Goal: Consume media (video, audio): Consume media (video, audio)

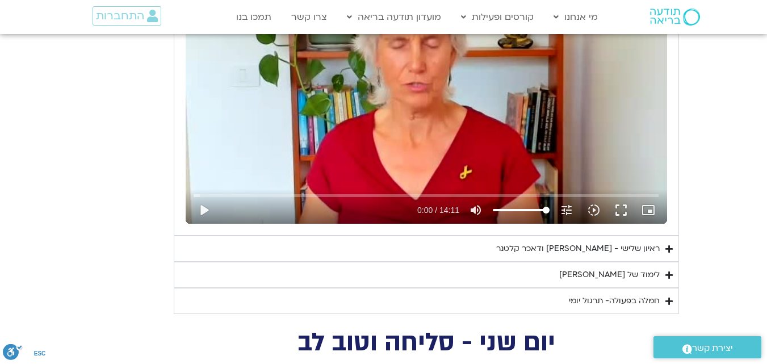
scroll to position [2513, 0]
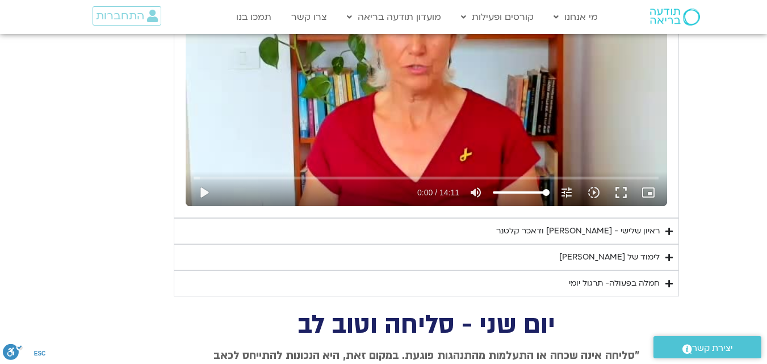
click at [613, 250] on div "לימוד של [PERSON_NAME]" at bounding box center [609, 257] width 100 height 14
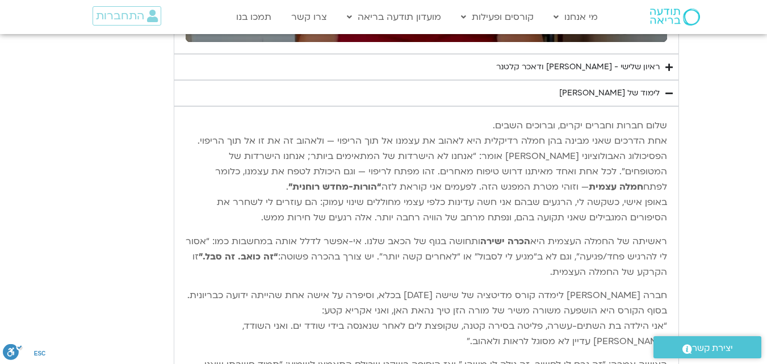
scroll to position [2696, 0]
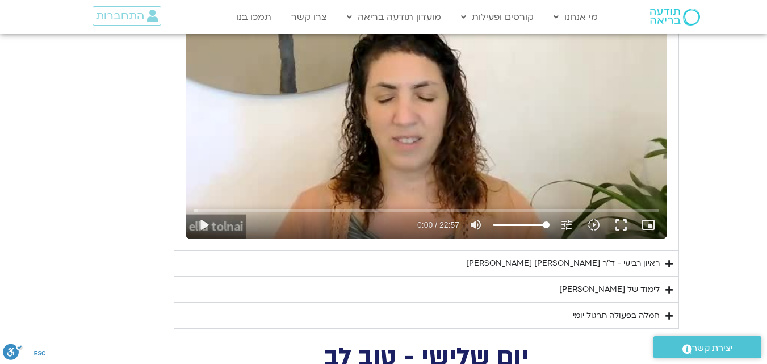
scroll to position [1972, 0]
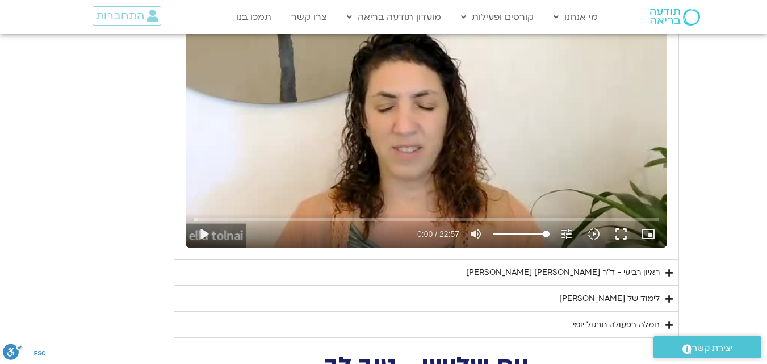
click at [624, 292] on div "לימוד של [PERSON_NAME]" at bounding box center [609, 299] width 100 height 14
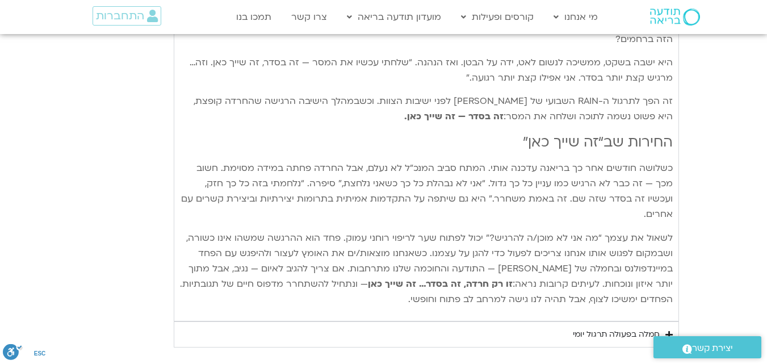
scroll to position [2824, 0]
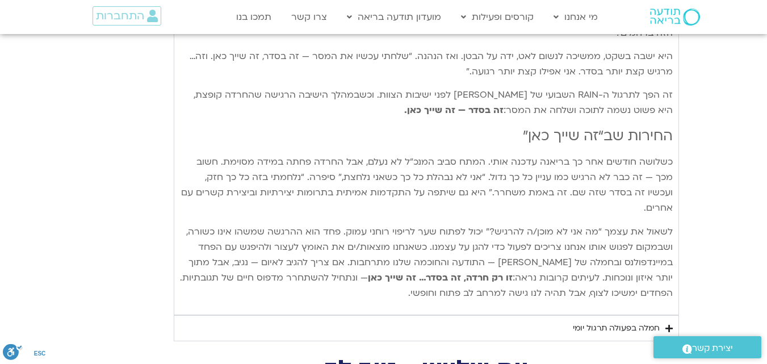
click at [626, 321] on div "חמלה בפעולה תרגול יומי" at bounding box center [616, 328] width 87 height 14
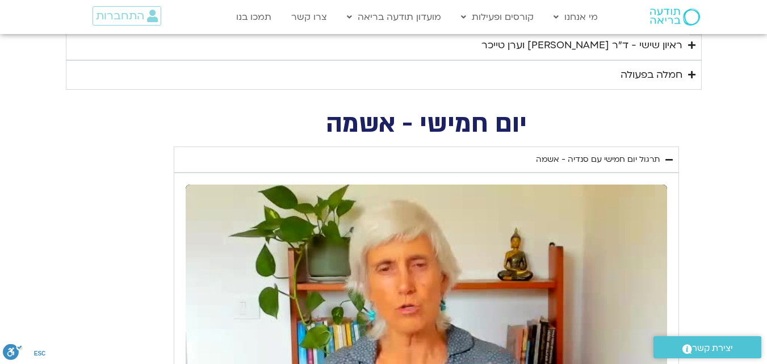
scroll to position [1260, 0]
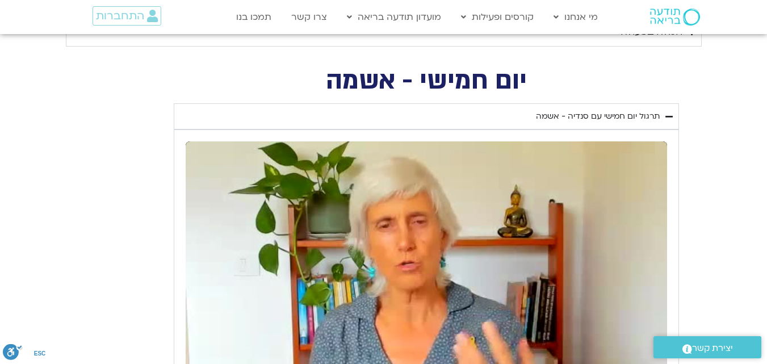
scroll to position [1368, 0]
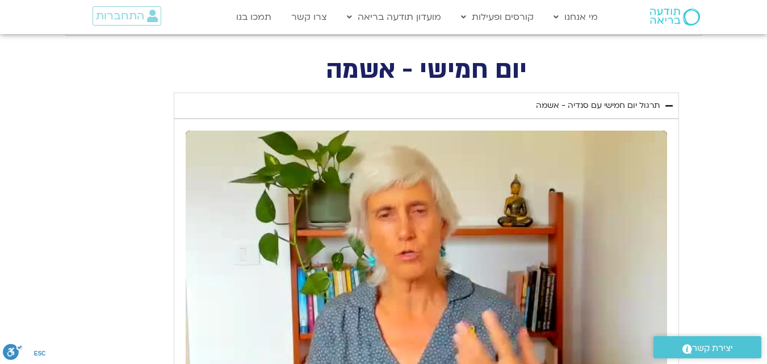
click at [564, 170] on div "Skip ad pause 1:20 / 18:59 volume_up Mute tune Resolution Auto 240p slow_motion…" at bounding box center [426, 266] width 481 height 271
click at [453, 136] on div "Skip ad play_arrow 1:20 / 18:59 volume_up Mute tune Resolution Auto 240p slow_m…" at bounding box center [426, 266] width 481 height 271
click at [411, 157] on div "Skip ad pause 1:55 / 18:59 volume_up Mute tune Resolution Auto 240p slow_motion…" at bounding box center [426, 266] width 481 height 271
click at [411, 154] on div "Skip ad play_arrow 1:55 / 18:59 volume_up Mute tune Resolution Auto 240p slow_m…" at bounding box center [426, 266] width 481 height 271
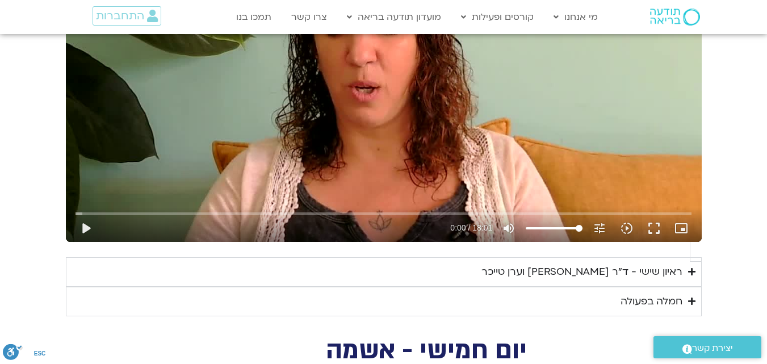
scroll to position [1044, 0]
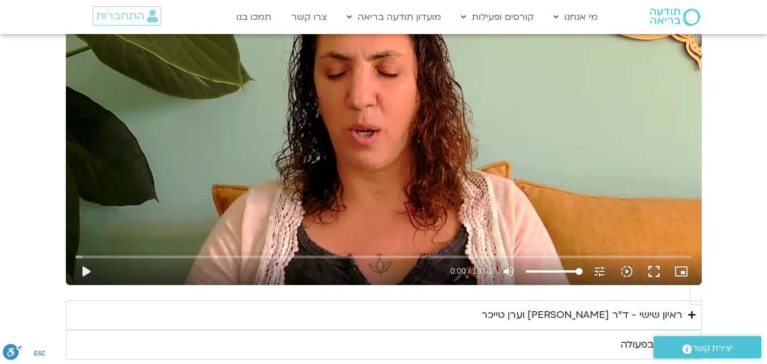
click at [649, 336] on div "חמלה בפעולה" at bounding box center [651, 344] width 62 height 17
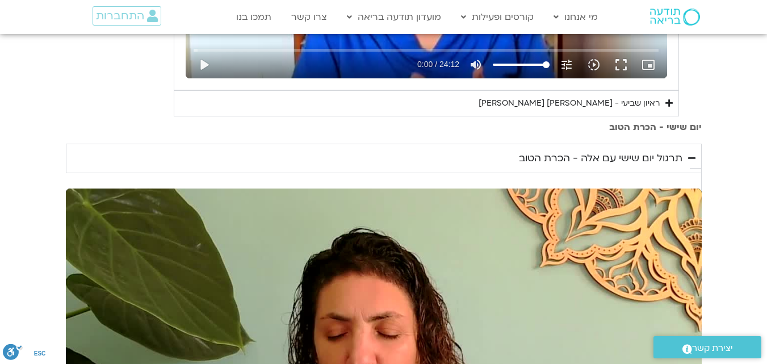
scroll to position [903, 0]
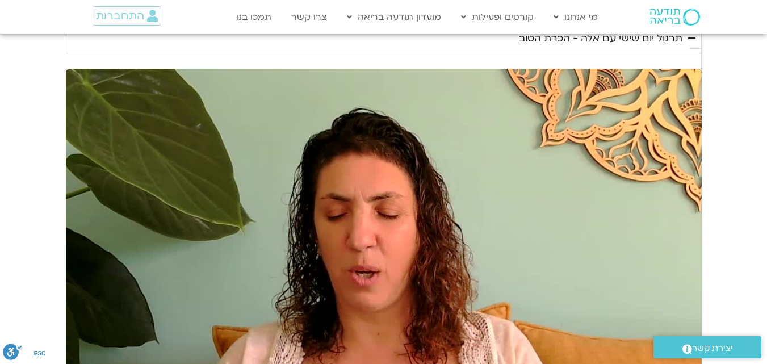
type input "1139.36"
click at [607, 179] on div "Skip ad play_arrow 0:00 / 18:01 volume_up Mute tune Resolution Auto 720p slow_m…" at bounding box center [384, 247] width 636 height 357
type input "0.009564"
type input "1139.36"
type input "0.083725"
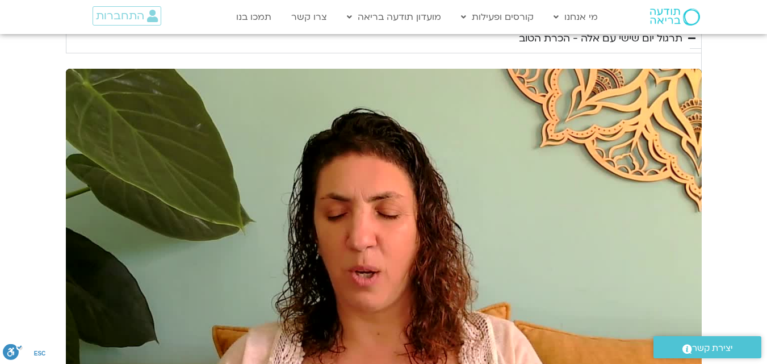
type input "1139.36"
type input "0.213385"
type input "1139.36"
type input "0.346038"
type input "1139.36"
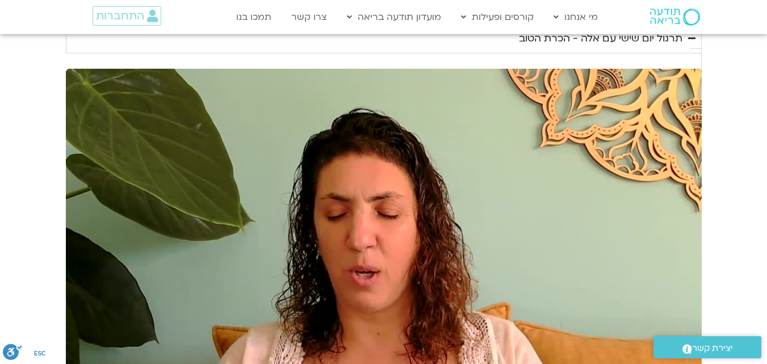
type input "0.480093"
type input "1139.36"
type input "0.614964"
type input "1139.36"
type input "0.747886"
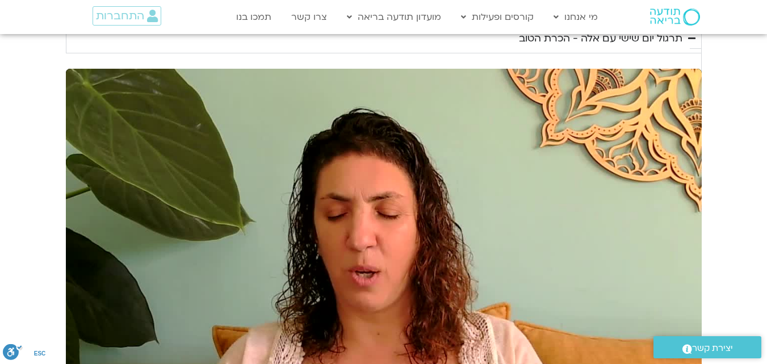
type input "1139.36"
type input "0.884595"
type input "1139.36"
type input "1.018433"
type input "1139.36"
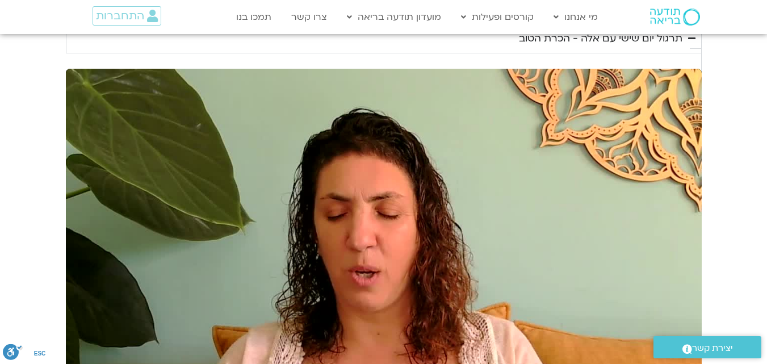
type input "1.148422"
type input "1139.36"
type input "1.283583"
type input "1139.36"
type input "1.412454"
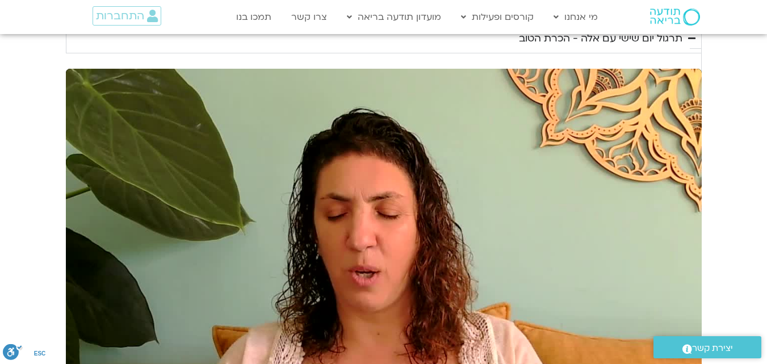
type input "1139.36"
type input "1.54908"
type input "1139.36"
type input "1.684403"
type input "1139.36"
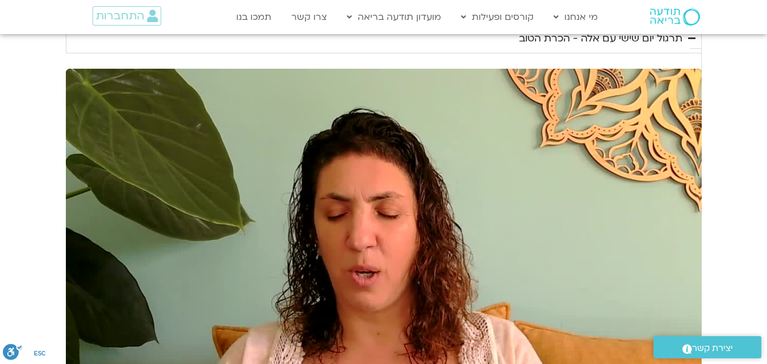
type input "1.816073"
type input "1139.36"
type input "1.94976"
type input "1139.36"
type input "2.08628"
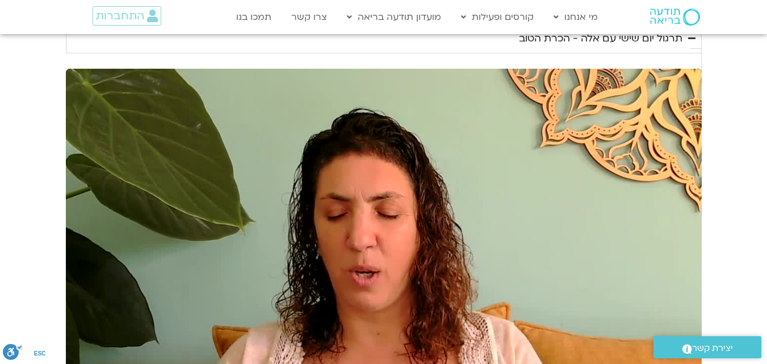
type input "1139.36"
type input "2.217831"
type input "1139.36"
type input "2.349088"
type input "1139.36"
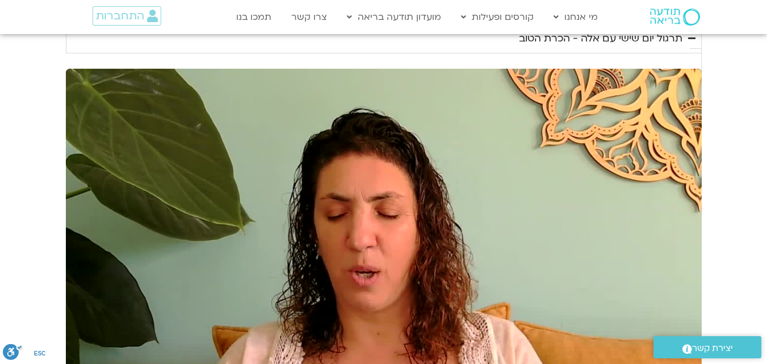
type input "2.483077"
type input "1139.36"
type input "210.115577"
type input "1139.36"
type input "210.246034"
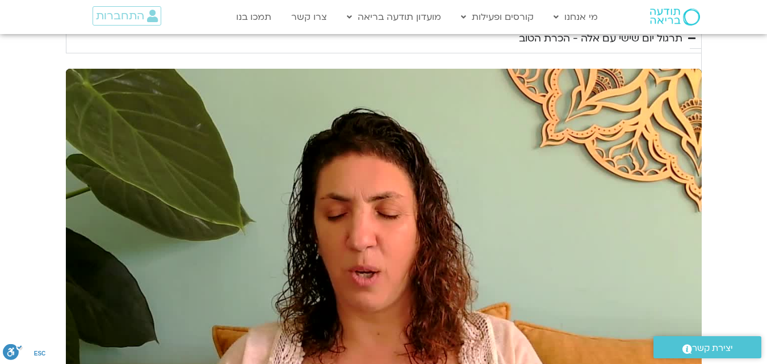
type input "1139.36"
type input "210.363022"
type input "1139.36"
type input "210.49169"
type input "1139.36"
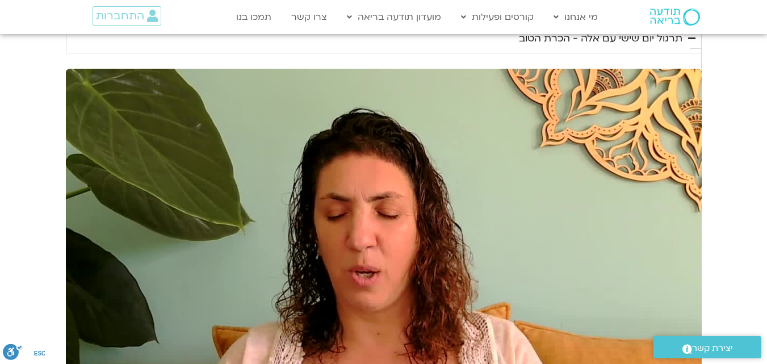
type input "210.621287"
type input "1139.36"
type input "210.756431"
type input "1139.36"
click at [595, 141] on div "Skip ad pause 3:30 / 18:01 volume_up Mute tune Resolution Auto 720p slow_motion…" at bounding box center [384, 247] width 636 height 357
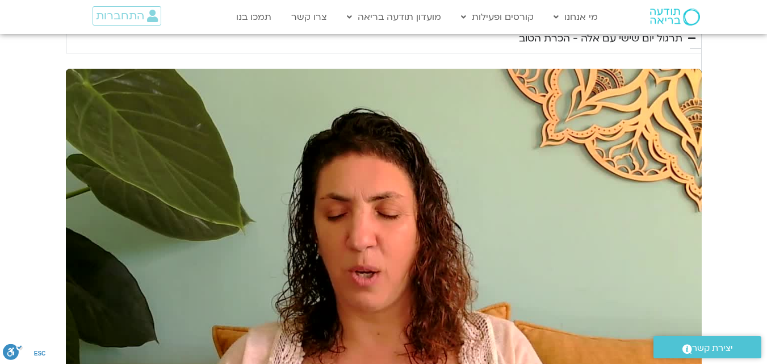
type input "210.859331"
type input "1139.36"
click at [594, 137] on div "Skip ad play_arrow 3:30 / 18:01 volume_up Mute tune Resolution Auto 720p slow_m…" at bounding box center [384, 247] width 636 height 357
type input "210.859345"
type input "1139.36"
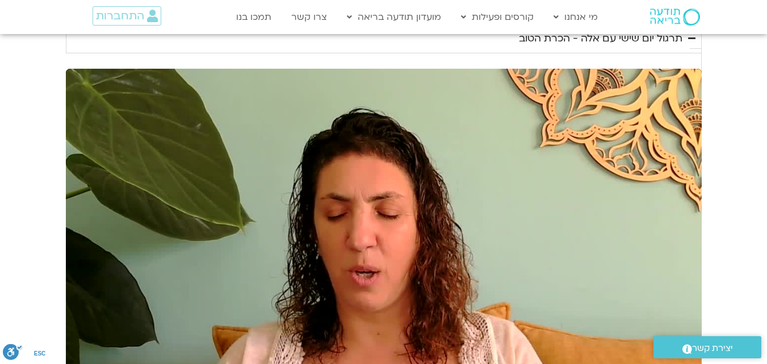
type input "210.873897"
type input "1139.36"
type input "210.979351"
type input "1139.36"
type input "211.112313"
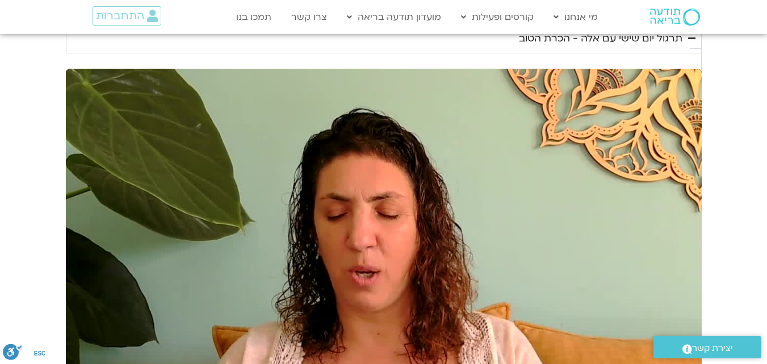
type input "1139.36"
type input "211.243387"
type input "1139.36"
type input "211.379165"
type input "1139.36"
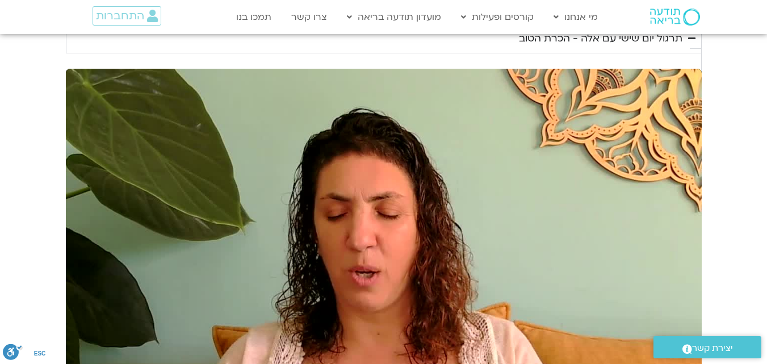
type input "211.513617"
type input "1139.36"
type input "211.644828"
type input "1139.36"
type input "211.779009"
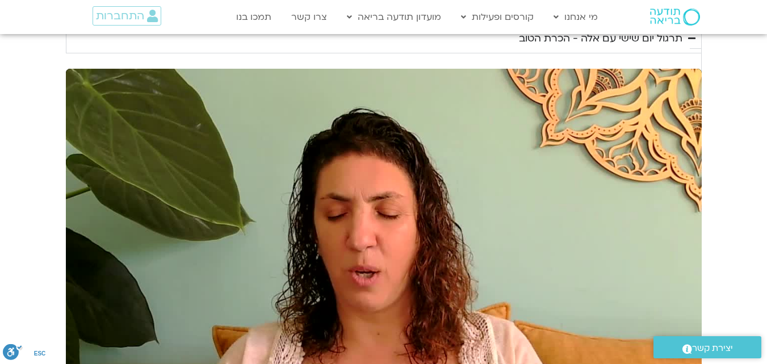
type input "1139.36"
type input "211.910511"
type input "1139.36"
type input "212.04595"
type input "1139.36"
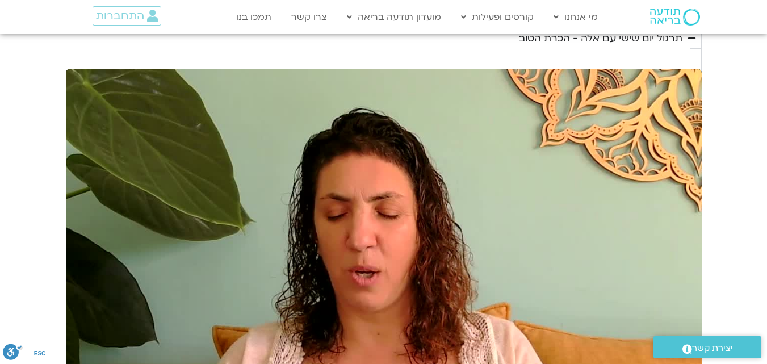
type input "212.174504"
type input "1139.36"
type input "212.311977"
type input "1139.36"
type input "482.274846"
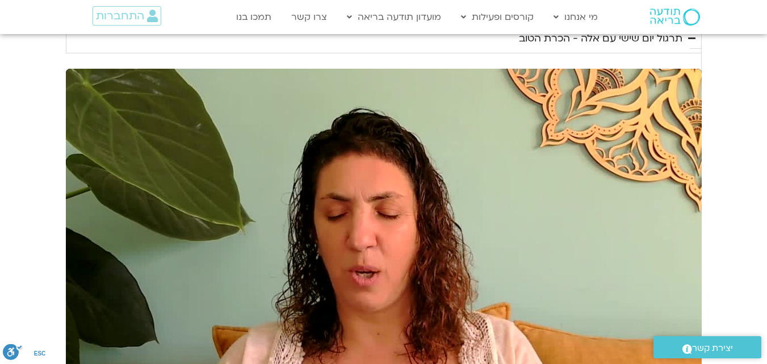
type input "1139.36"
type input "482.323353"
type input "1139.36"
type input "482.419362"
type input "1139.36"
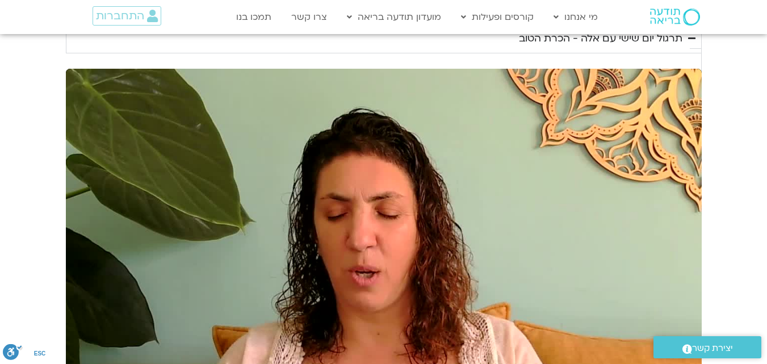
type input "482.559393"
type input "1139.36"
type input "482.692791"
type input "1139.36"
type input "482.825243"
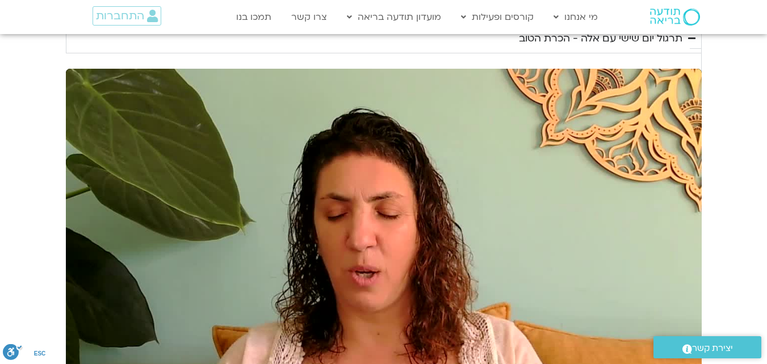
type input "1139.36"
type input "482.95898"
type input "1139.36"
type input "483.087801"
type input "1139.36"
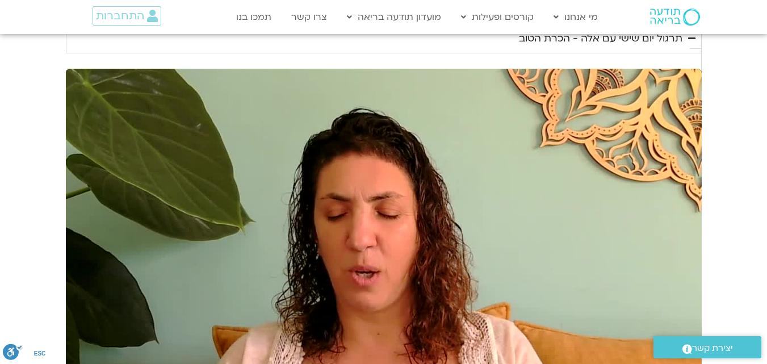
type input "483.227349"
type input "1139.36"
type input "483.359152"
type input "1139.36"
type input "483.494079"
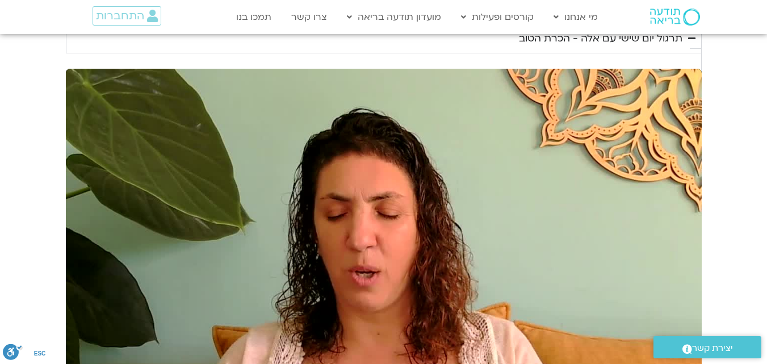
type input "1139.36"
type input "483.626317"
type input "1139.36"
type input "483.762454"
type input "1139.36"
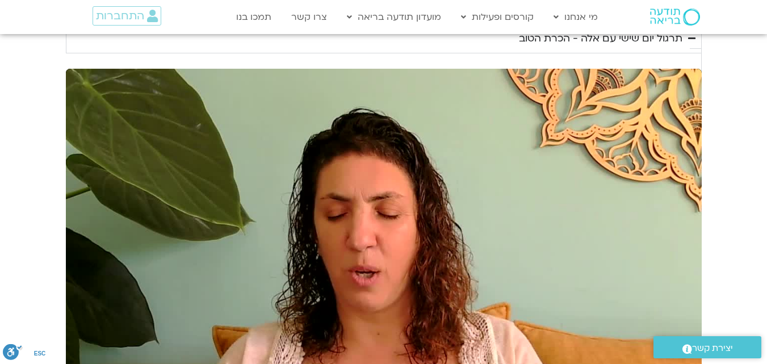
type input "483.893429"
type input "1139.36"
type input "484.027385"
type input "1139.36"
type input "484.165163"
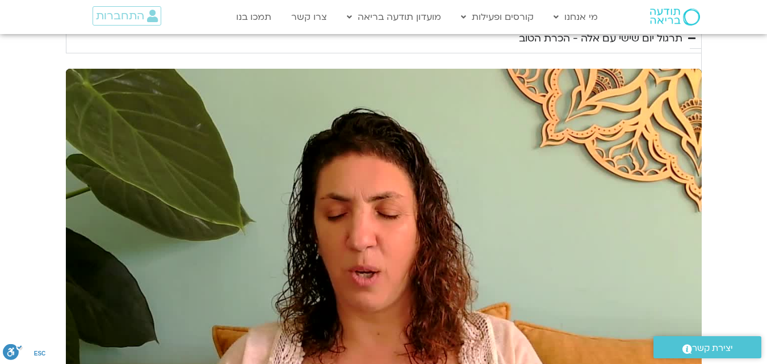
type input "1139.36"
type input "484.299141"
type input "1139.36"
type input "484.430959"
type input "1139.36"
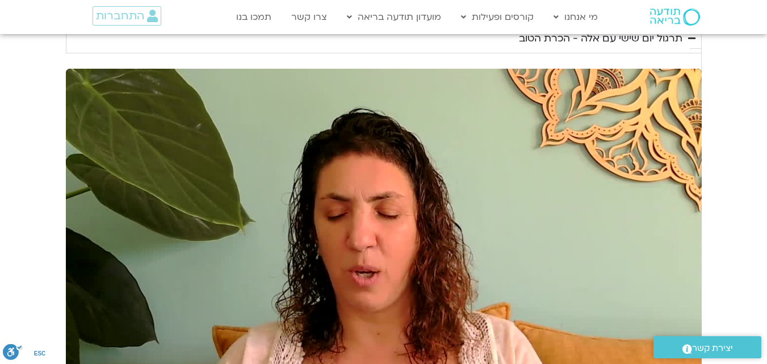
type input "484.571647"
type input "1139.36"
type input "484.704874"
type input "1139.36"
type input "484.838326"
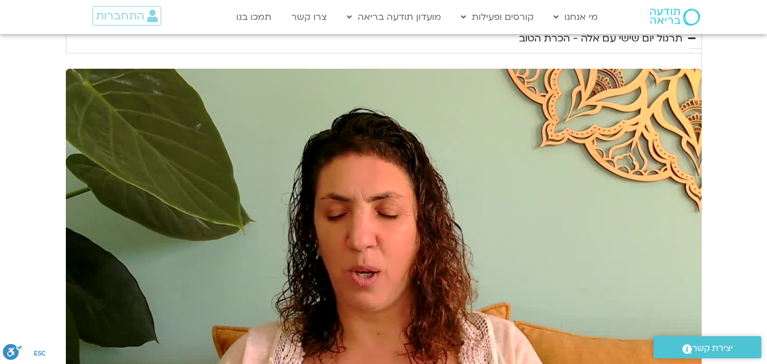
type input "1139.36"
type input "484.973867"
type input "1139.36"
type input "485.108263"
type input "1139.36"
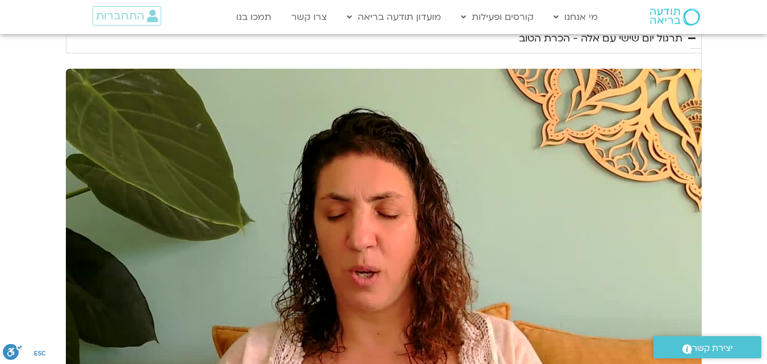
type input "485.240421"
type input "1139.36"
type input "911.997564"
type input "1139.36"
type input "912.028521"
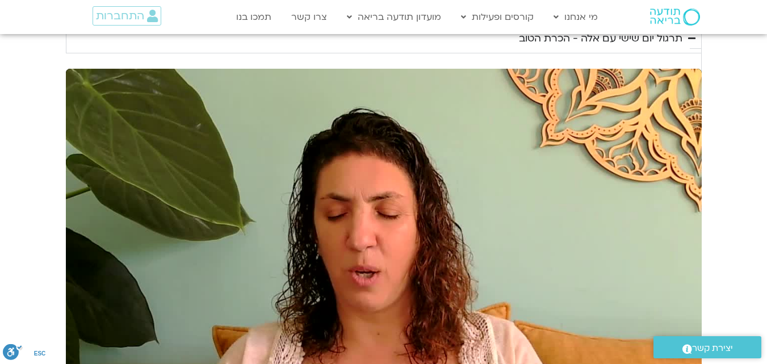
type input "1139.36"
type input "913.442429"
type input "1139.36"
type input "913.575532"
type input "1139.36"
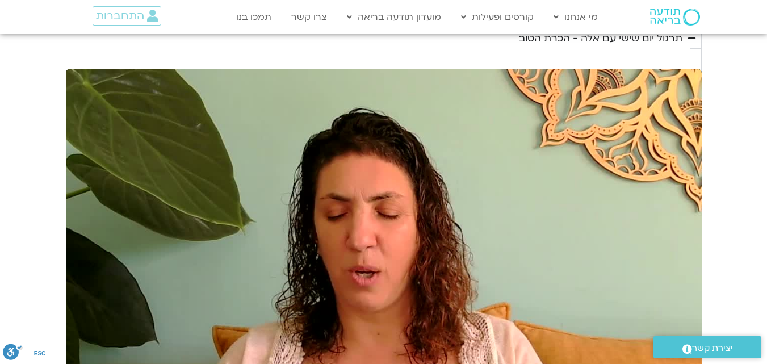
type input "913.667865"
type input "1139.36"
type input "913.794955"
type input "1139.36"
type input "913.928518"
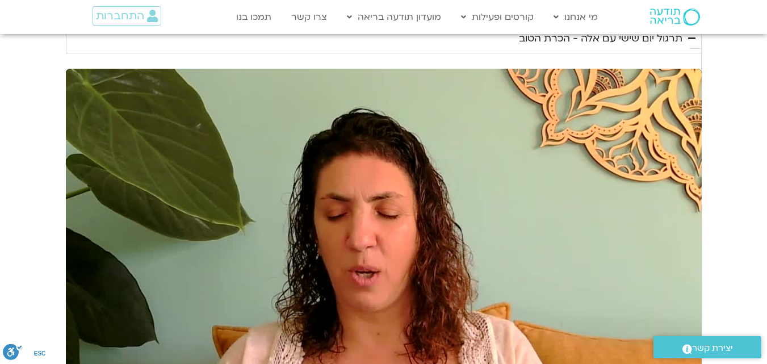
type input "1139.36"
type input "914.055499"
type input "1139.36"
type input "914.182445"
type input "1139.36"
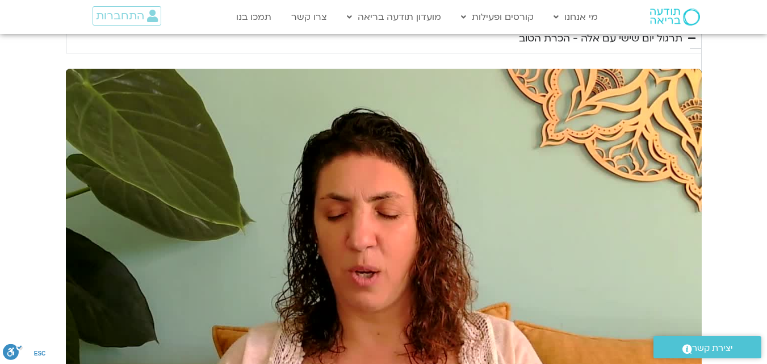
type input "914.312562"
type input "1139.36"
type input "914.440838"
type input "1139.36"
type input "914.574888"
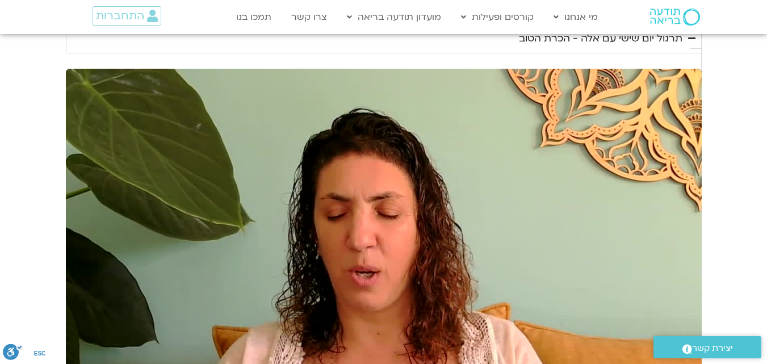
type input "1139.36"
type input "914.712092"
type input "1139.36"
type input "914.852066"
type input "1139.36"
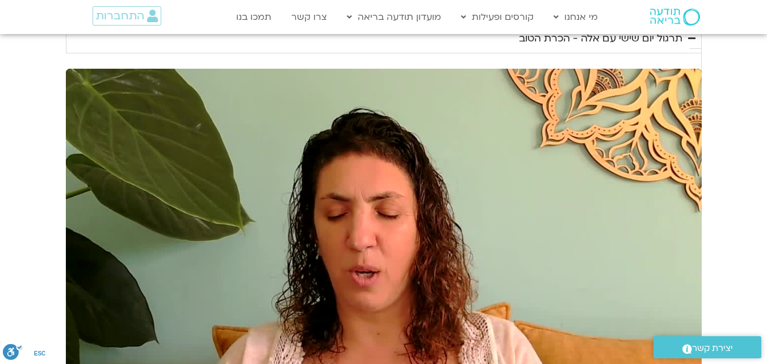
type input "914.978495"
type input "1139.36"
type input "915.112932"
type input "1139.36"
type input "915.247486"
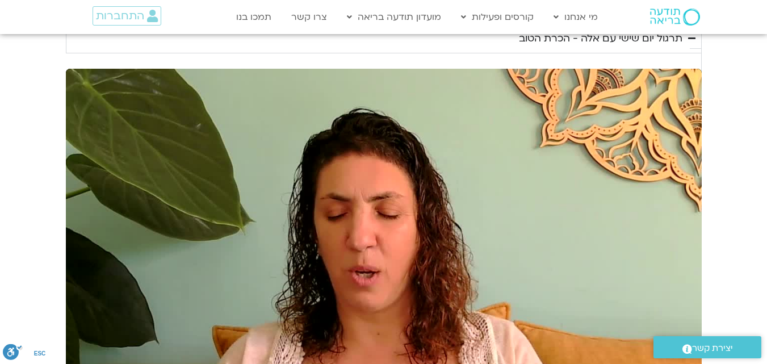
type input "1139.36"
type input "915.376983"
type input "1139.36"
type input "915.510726"
type input "1139.36"
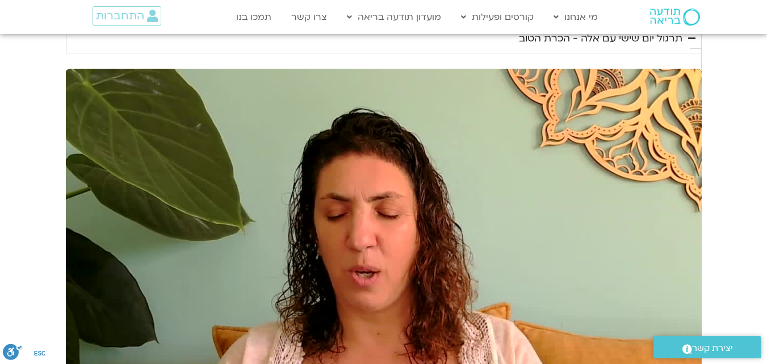
type input "915.647724"
type input "1139.36"
type input "915.780206"
type input "1139.36"
type input "915.914147"
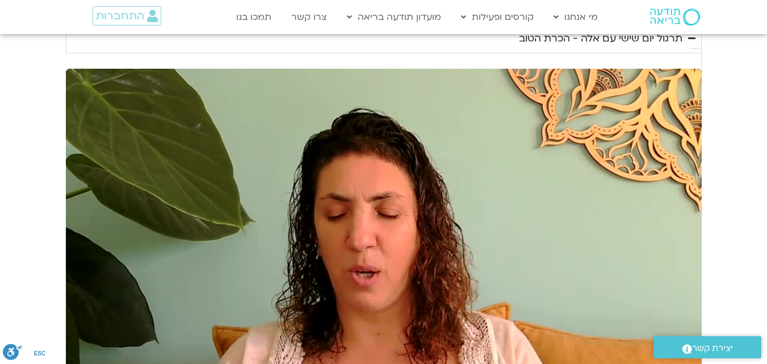
type input "1139.36"
type input "916.047644"
type input "1139.36"
type input "916.180342"
type input "1139.36"
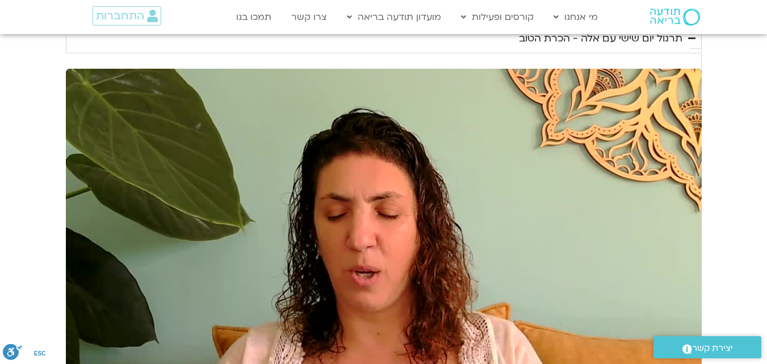
type input "916.315485"
type input "1139.36"
type input "916.450258"
type input "1139.36"
type input "916.575984"
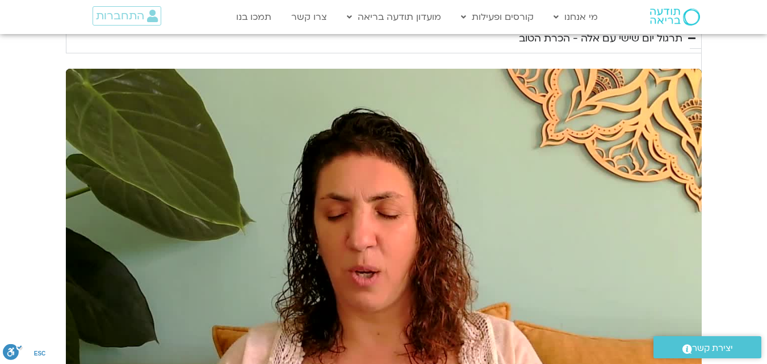
type input "1139.36"
type input "1068.83368"
type input "1139.36"
type input "1068.971465"
type input "1139.36"
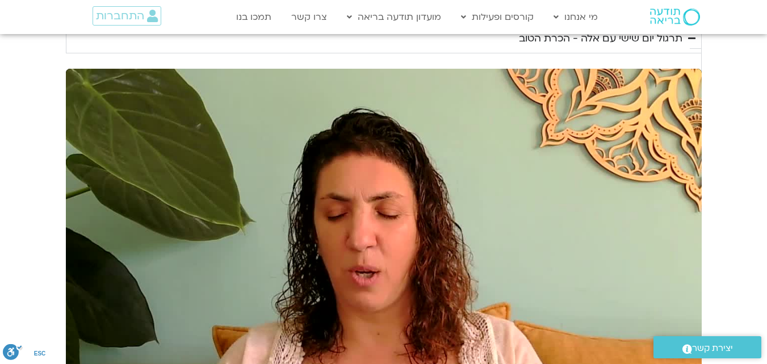
type input "1069.078472"
type input "1139.36"
type input "1069.212903"
type input "1139.36"
type input "1069.286634"
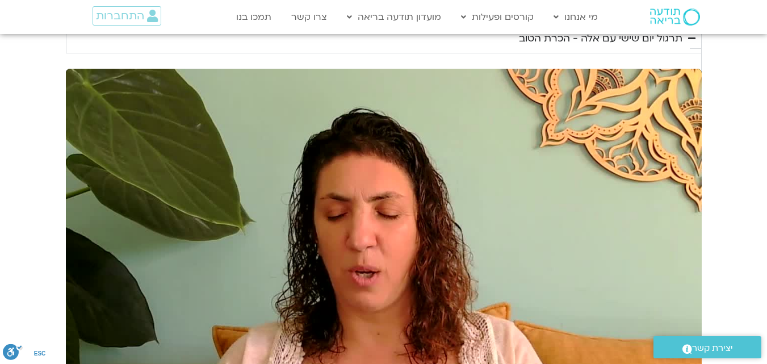
type input "1139.36"
type input "1069.419967"
type input "1139.36"
type input "1069.551783"
type input "1139.36"
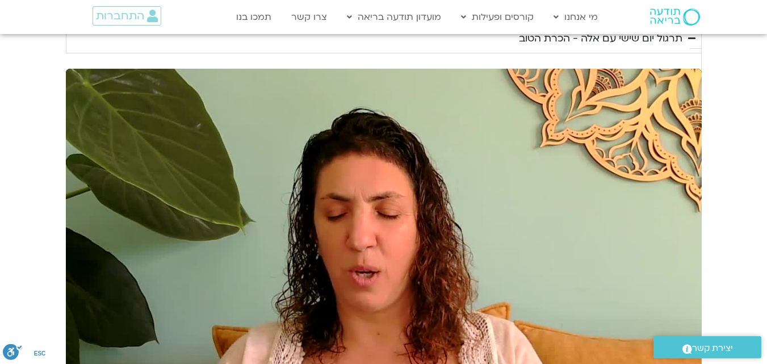
type input "1069.686997"
type input "1139.36"
type input "1069.821424"
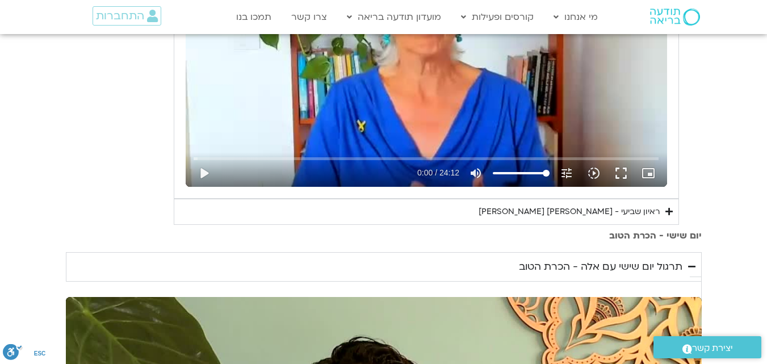
scroll to position [685, 0]
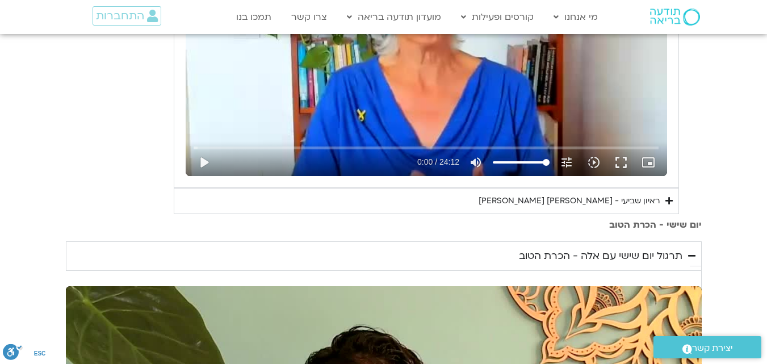
click at [620, 199] on div "ראיון שביעי - [PERSON_NAME] [PERSON_NAME]" at bounding box center [568, 201] width 181 height 14
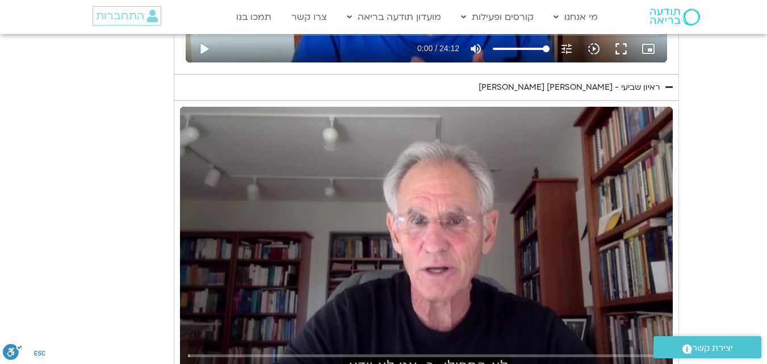
scroll to position [810, 0]
